Goal: Transaction & Acquisition: Book appointment/travel/reservation

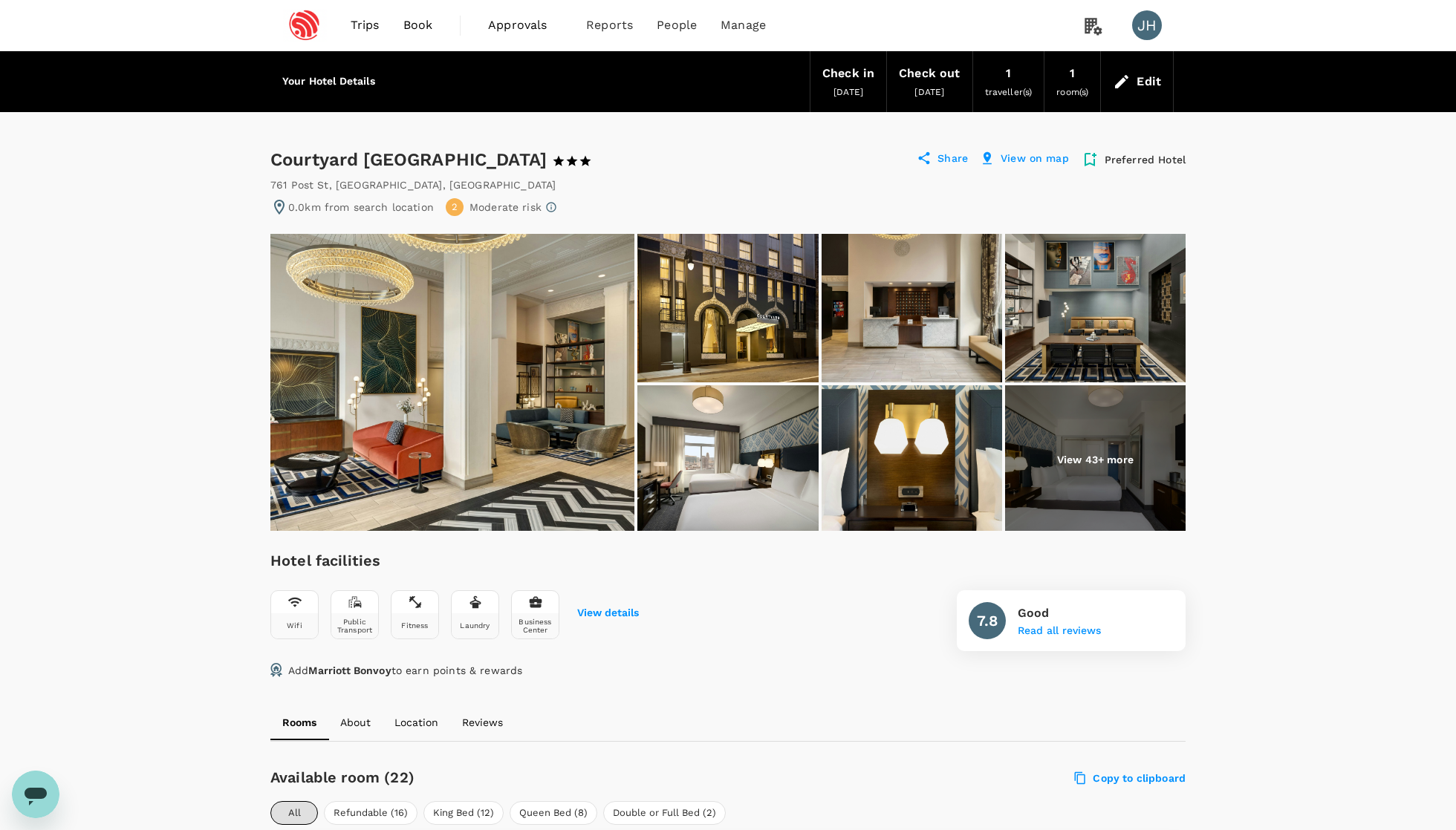
click at [1124, 84] on icon at bounding box center [1121, 82] width 18 height 18
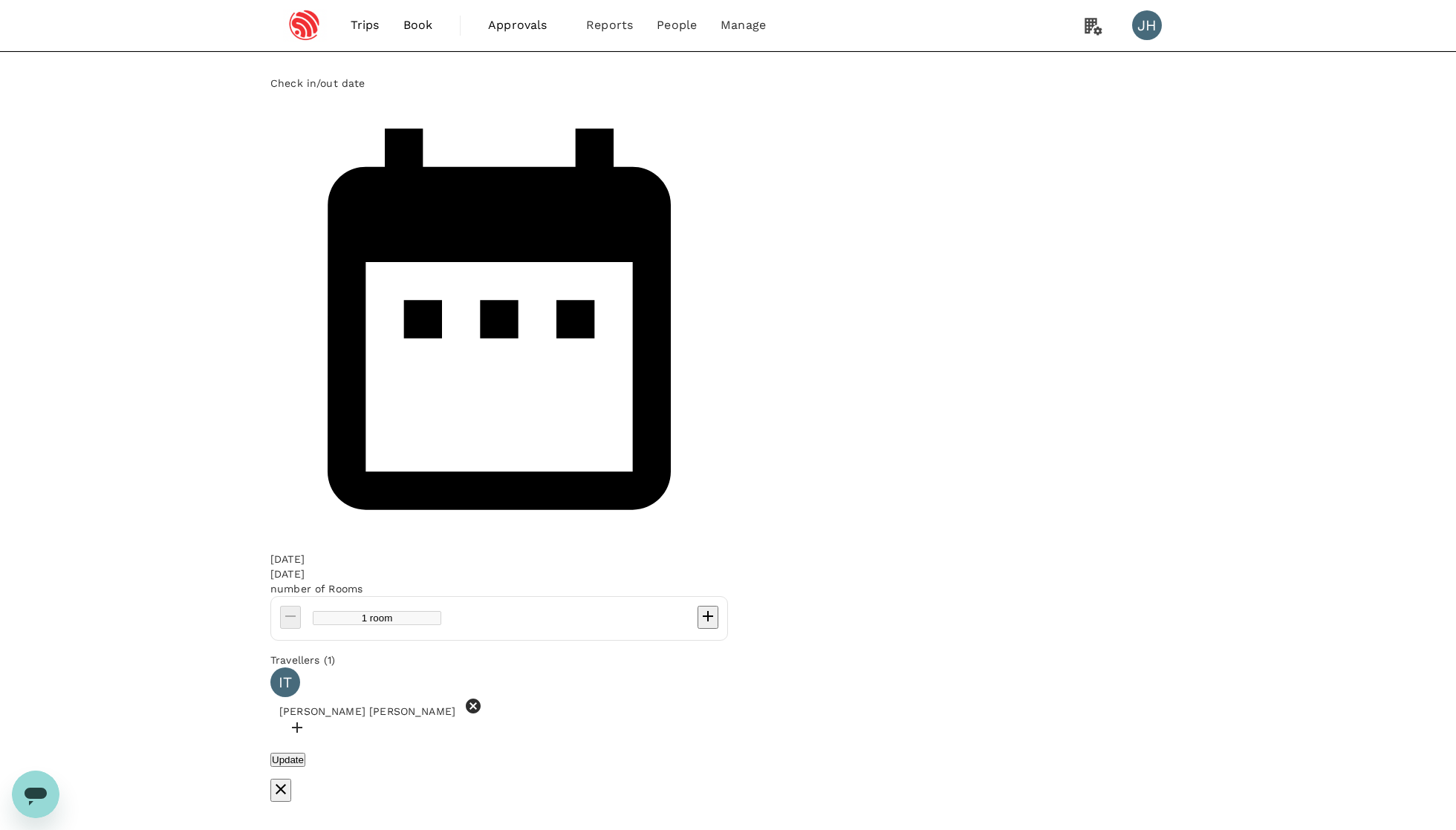
click at [464, 705] on span "[PERSON_NAME] [PERSON_NAME]" at bounding box center [367, 711] width 194 height 12
click at [305, 752] on button "Update" at bounding box center [288, 759] width 35 height 14
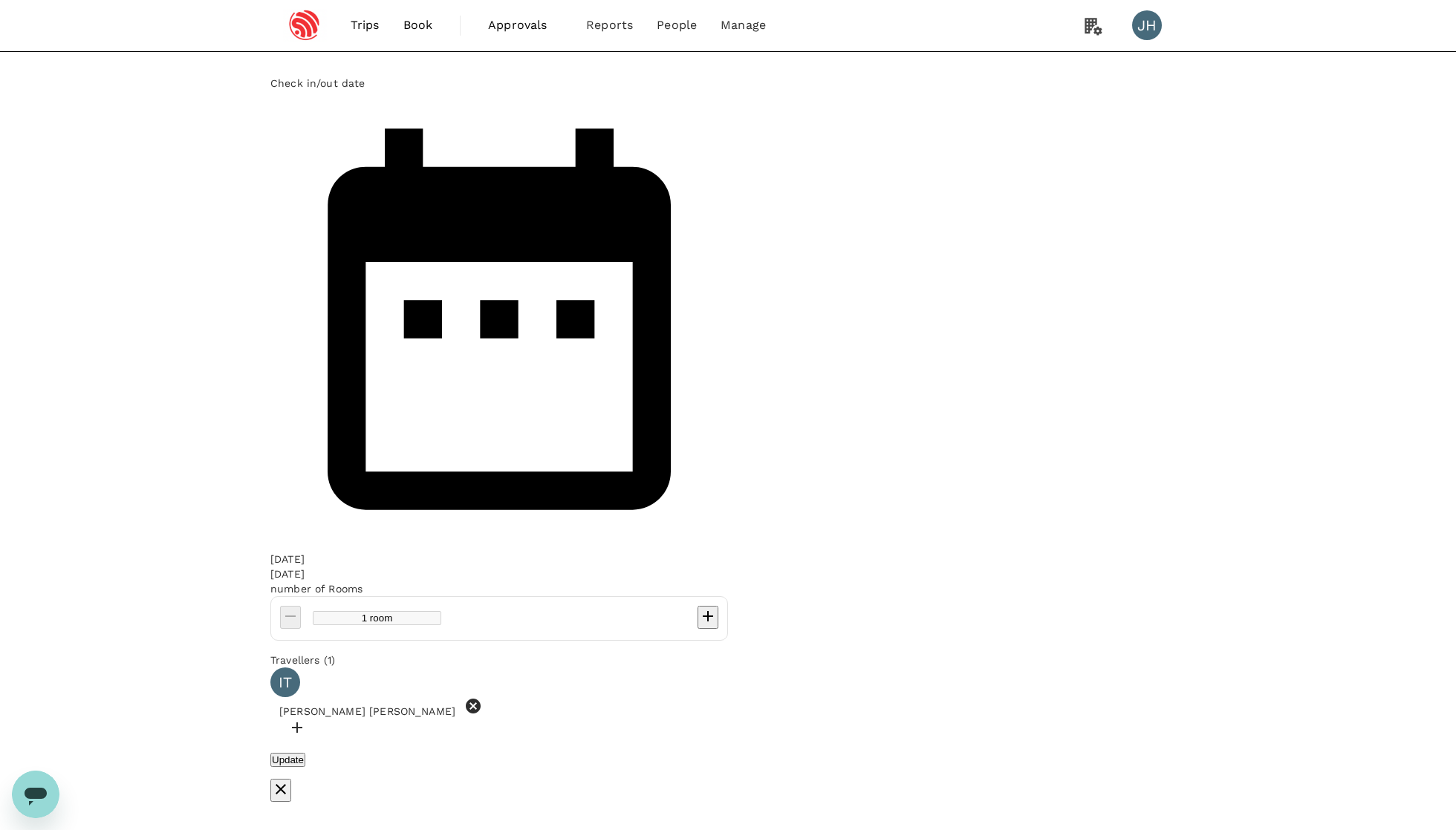
click at [410, 19] on span "Book" at bounding box center [418, 25] width 30 height 18
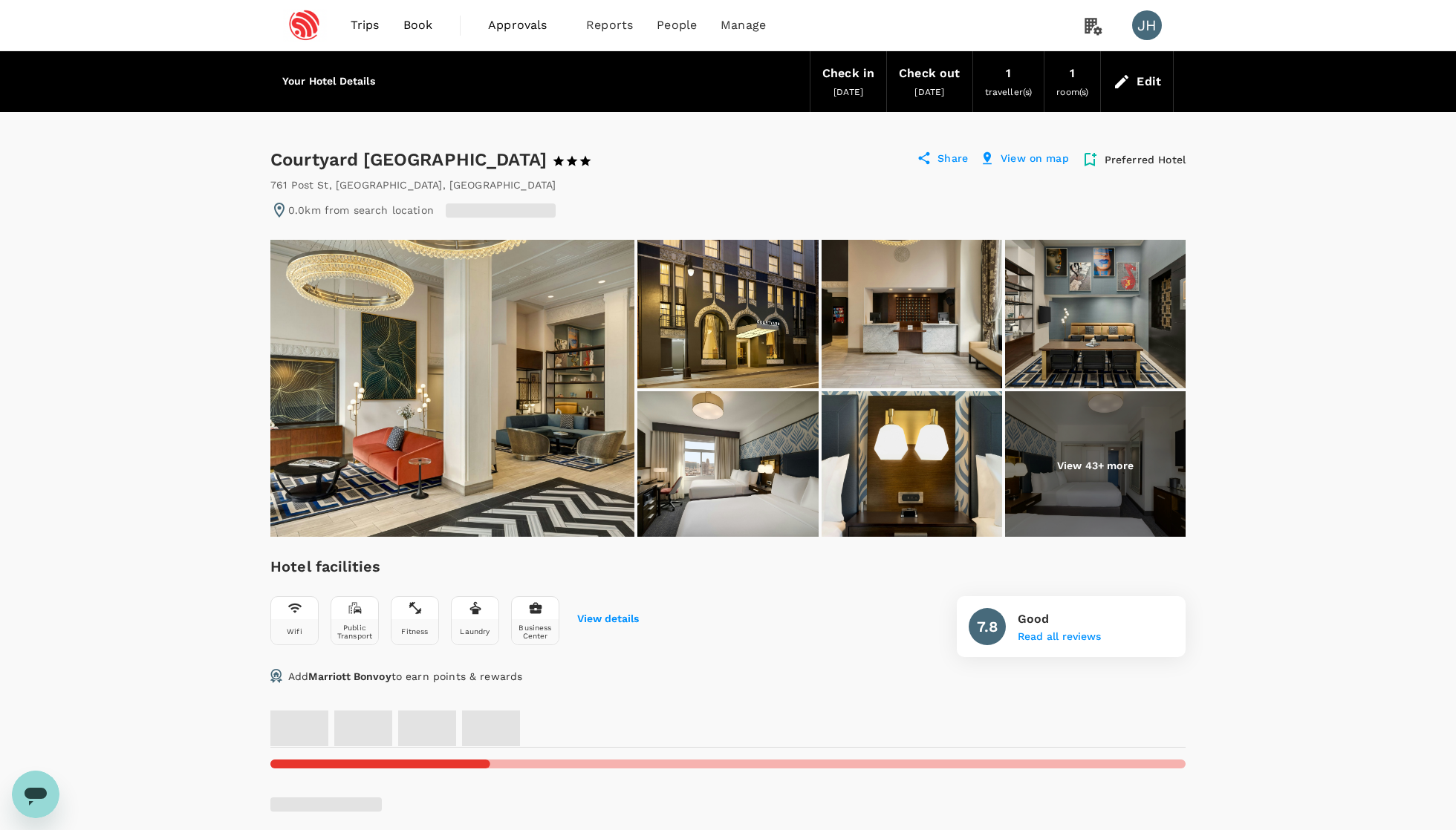
click at [1147, 83] on div "Edit" at bounding box center [1148, 82] width 24 height 21
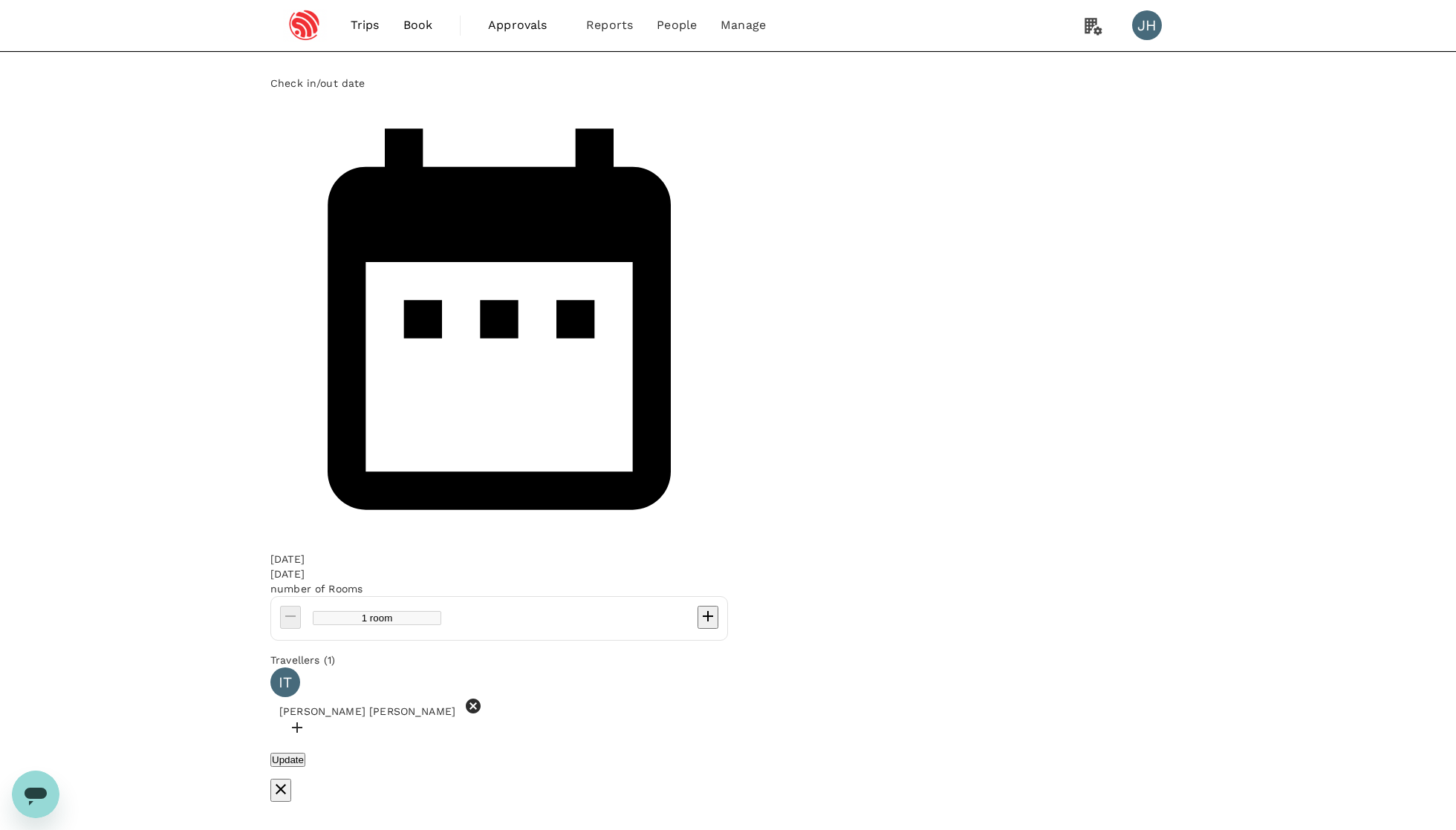
click at [412, 32] on span "Book" at bounding box center [418, 25] width 30 height 18
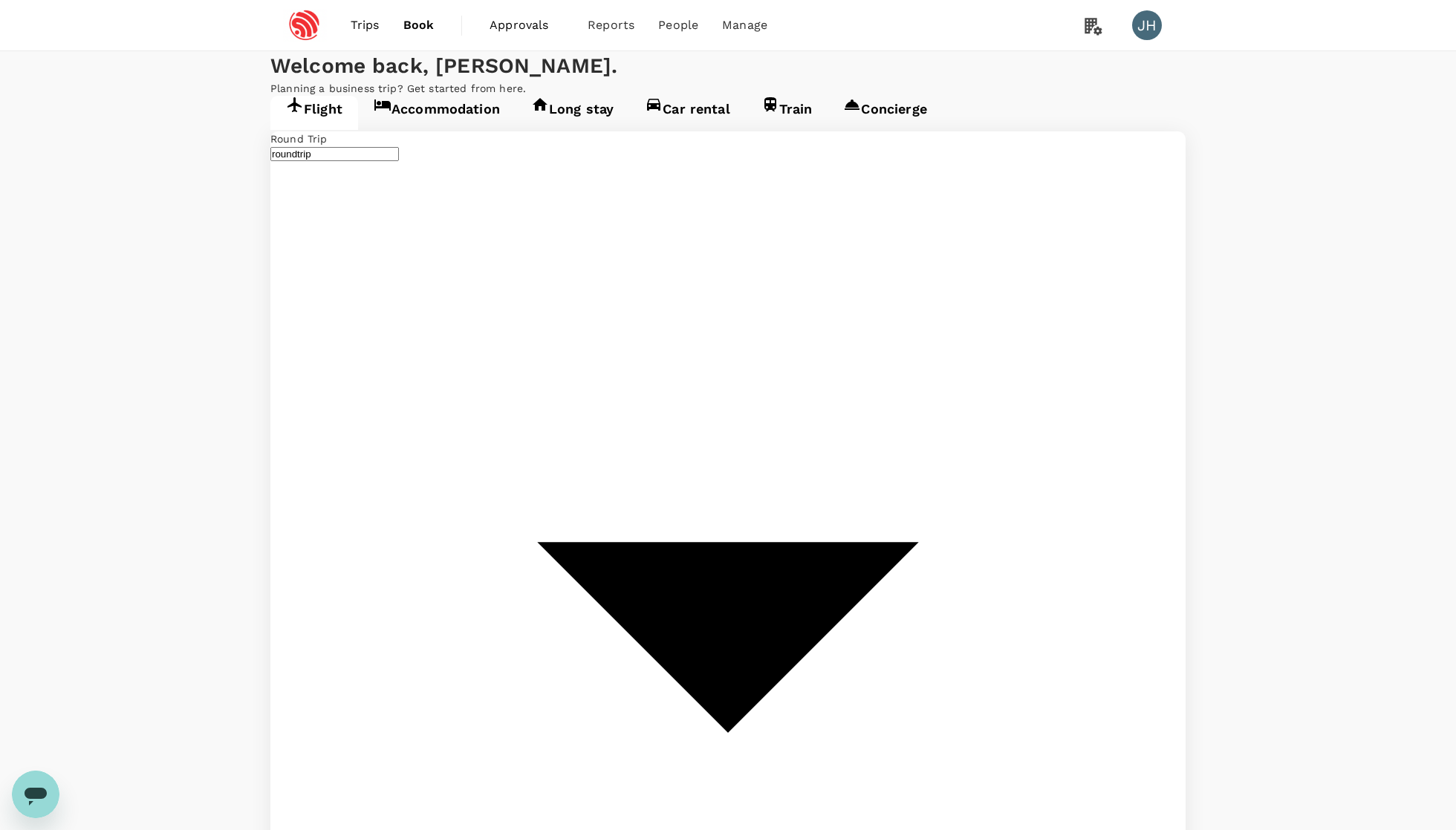
type input "Singapore Changi (SIN)"
type input "Pune (PNQ)"
type input "Singapore Changi (SIN)"
type input "Pune (PNQ)"
